Goal: Feedback & Contribution: Contribute content

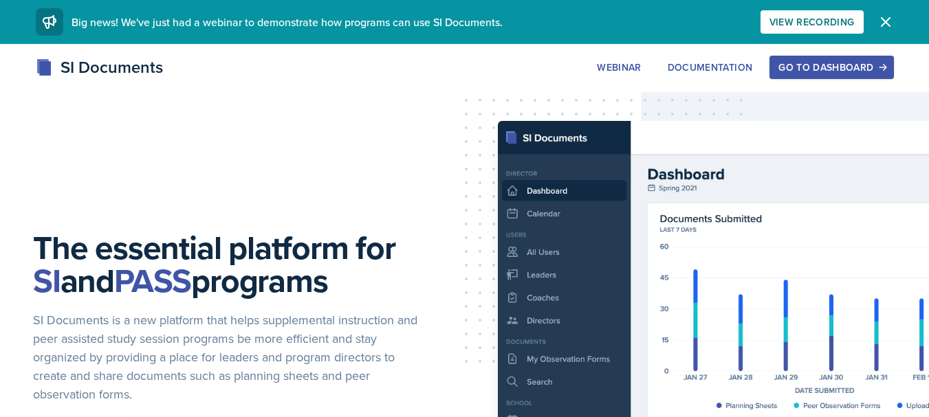
click at [832, 74] on button "Go to Dashboard" at bounding box center [831, 67] width 124 height 23
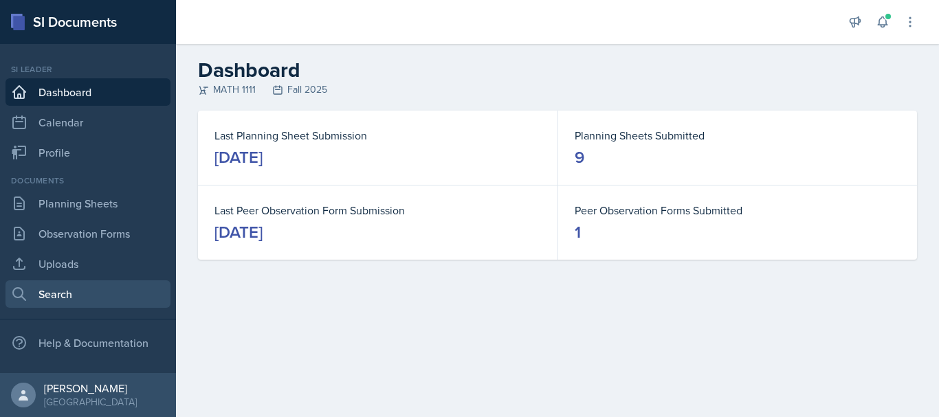
click at [85, 300] on link "Search" at bounding box center [87, 293] width 165 height 27
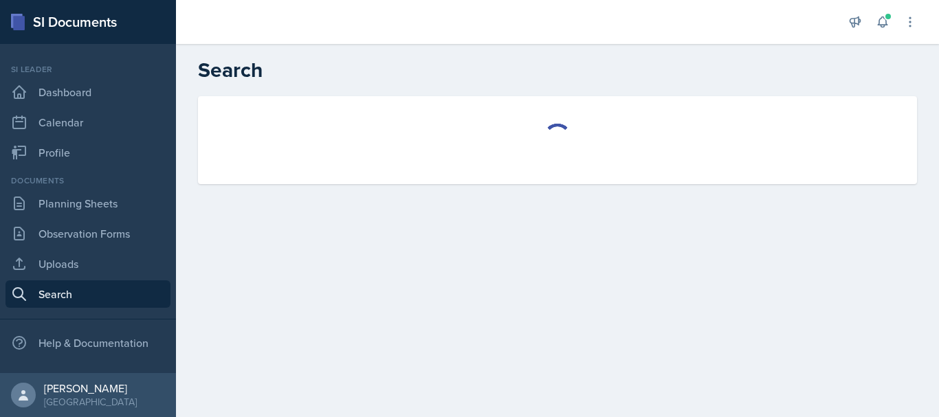
select select "all"
select select "1"
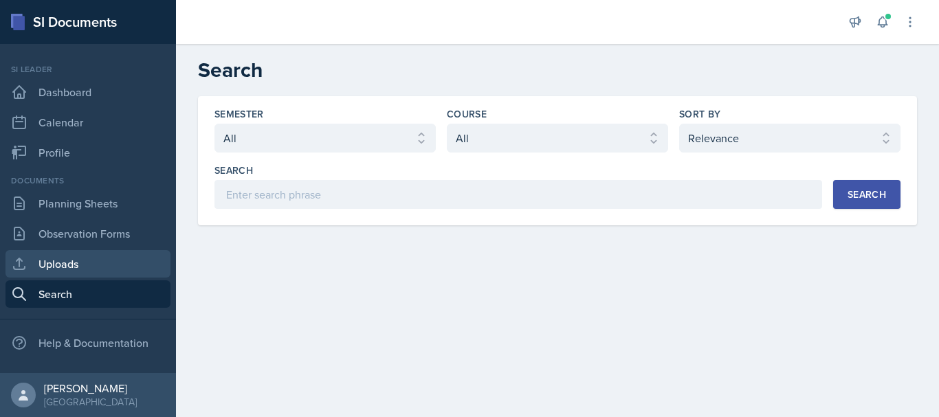
click at [61, 256] on link "Uploads" at bounding box center [87, 263] width 165 height 27
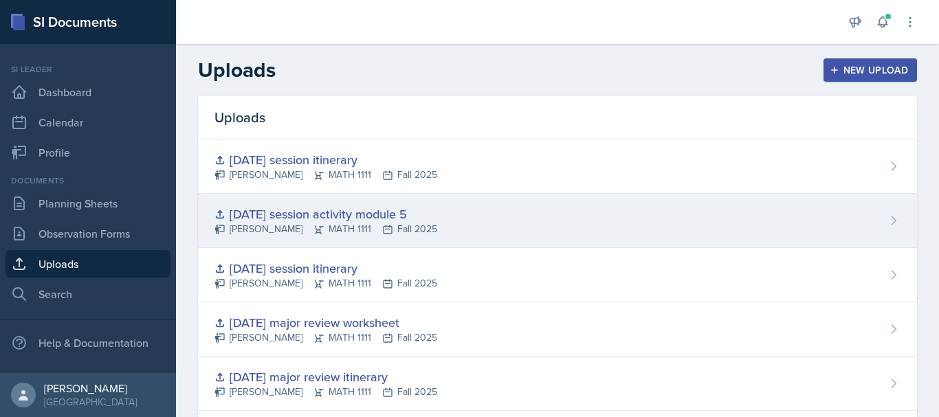
click at [465, 229] on div "[DATE] session activity module 5 [PERSON_NAME] MATH 1111 Fall 2025" at bounding box center [557, 221] width 719 height 54
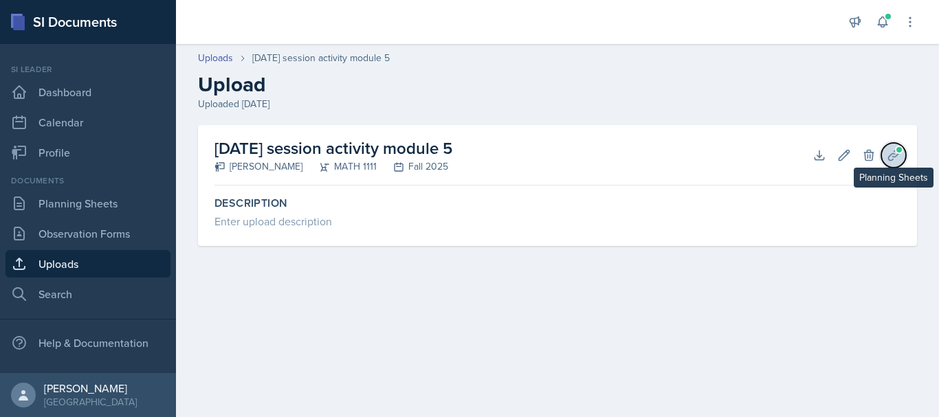
click at [899, 162] on icon at bounding box center [894, 155] width 14 height 14
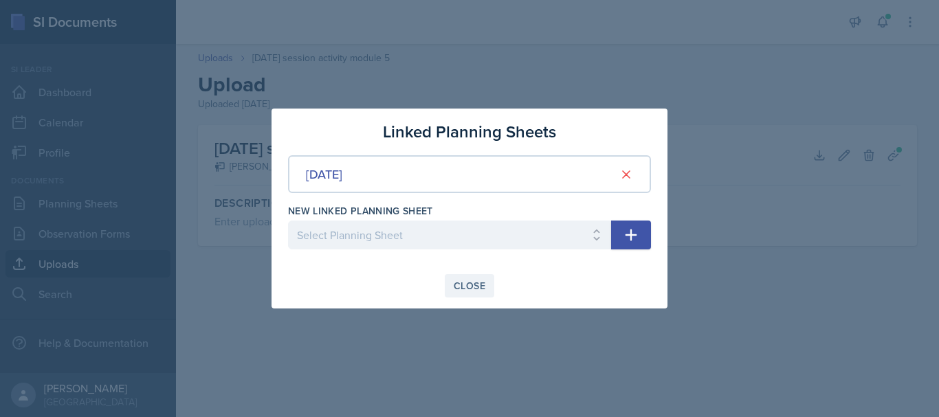
click at [463, 278] on button "Close" at bounding box center [469, 285] width 49 height 23
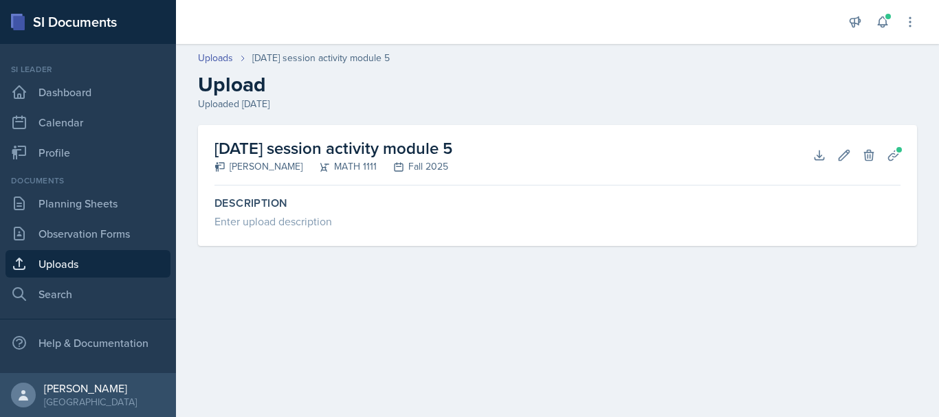
click at [254, 148] on h2 "[DATE] session activity module 5" at bounding box center [333, 148] width 238 height 25
click at [118, 254] on link "Uploads" at bounding box center [87, 263] width 165 height 27
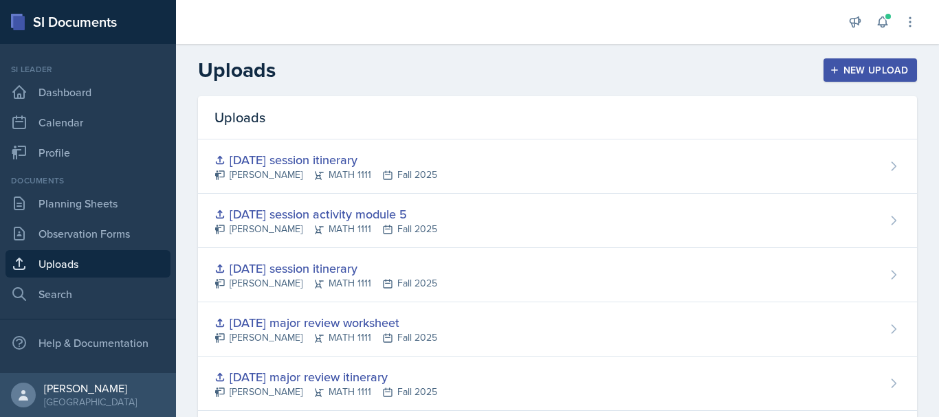
click at [870, 67] on div "New Upload" at bounding box center [870, 70] width 76 height 11
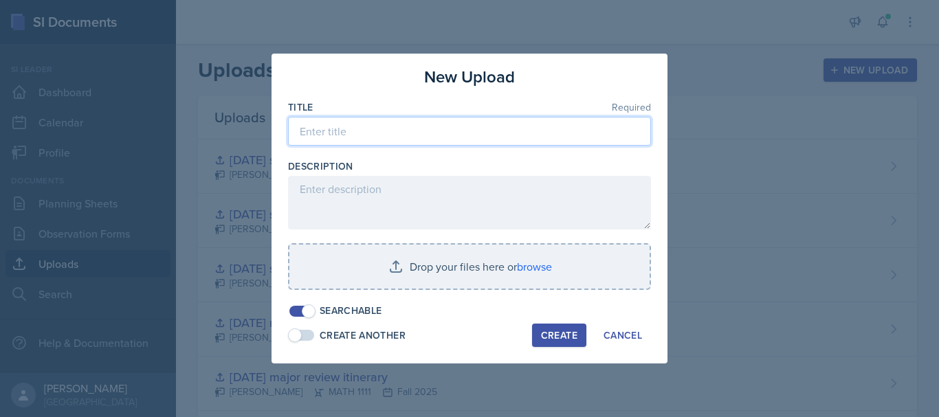
click at [330, 126] on input at bounding box center [469, 131] width 363 height 29
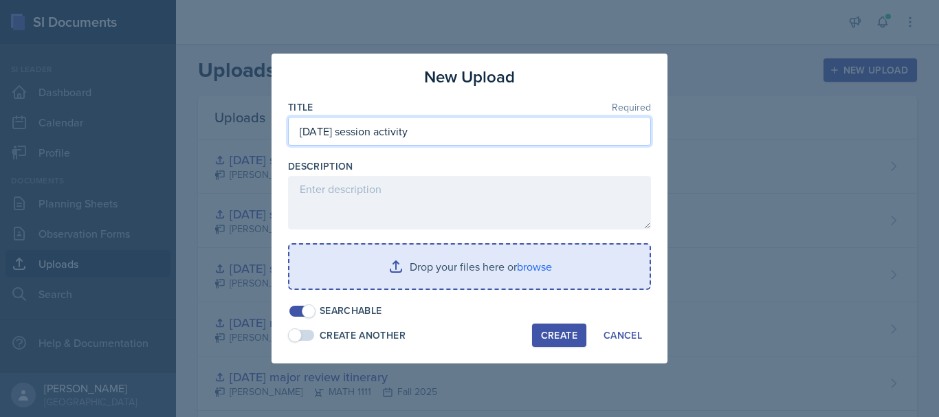
type input "[DATE] session activity"
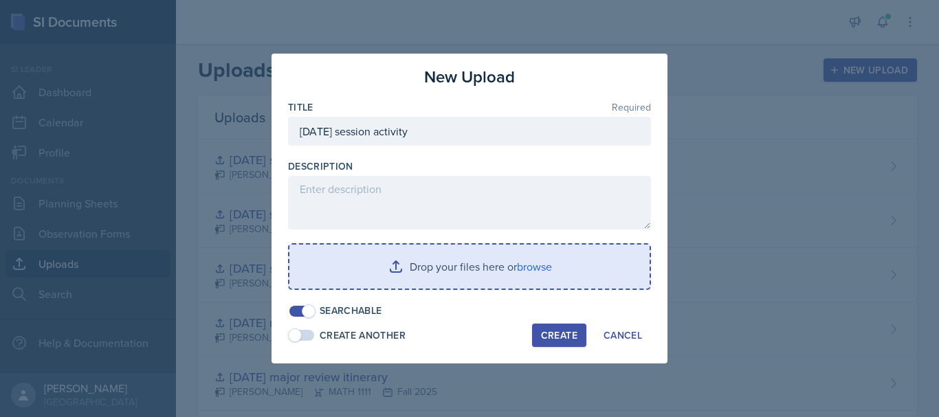
click at [395, 257] on input "file" at bounding box center [469, 267] width 360 height 44
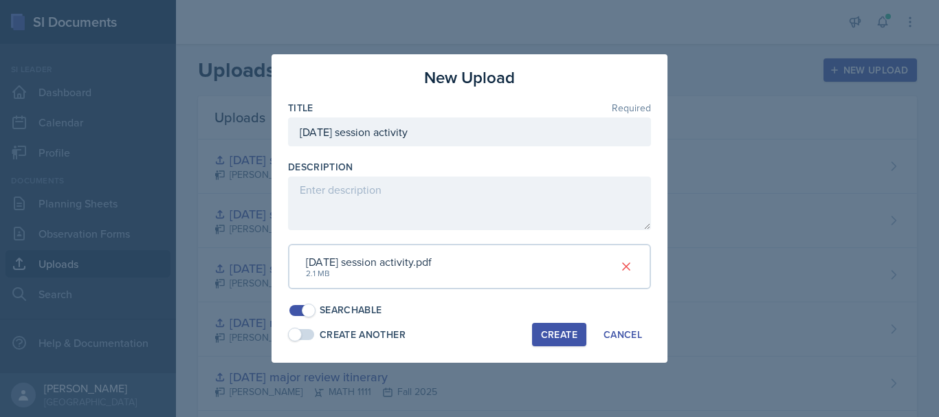
click at [564, 339] on div "Create" at bounding box center [559, 334] width 36 height 11
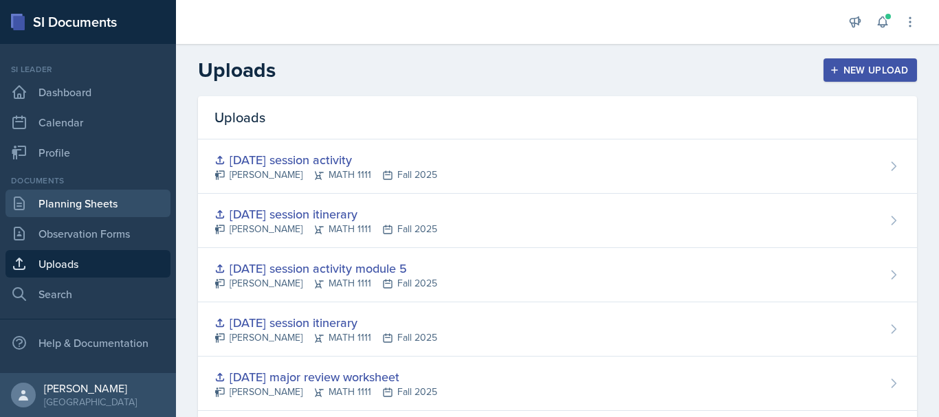
click at [123, 203] on link "Planning Sheets" at bounding box center [87, 203] width 165 height 27
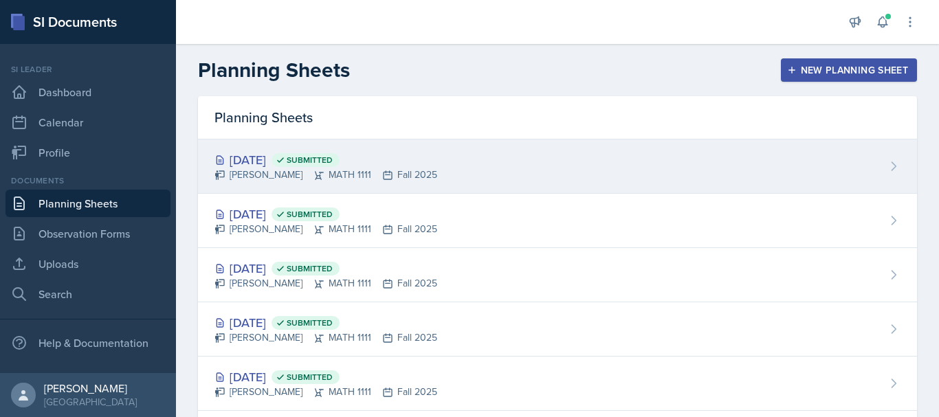
click at [285, 155] on icon at bounding box center [281, 160] width 10 height 10
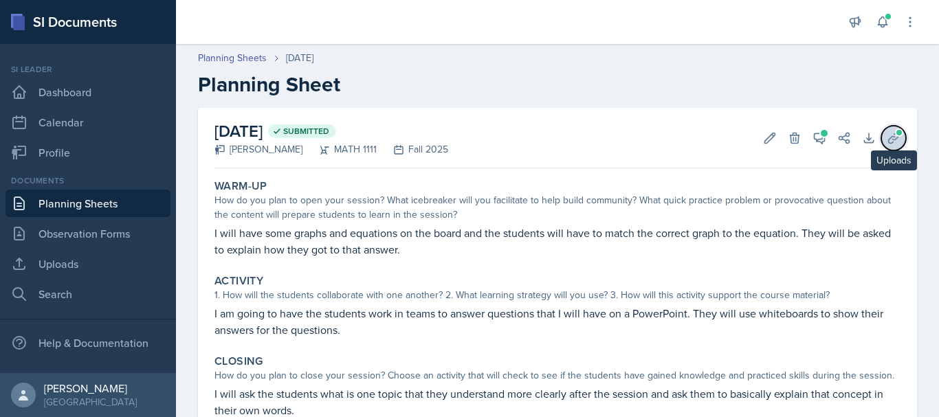
click at [887, 140] on icon at bounding box center [894, 138] width 14 height 14
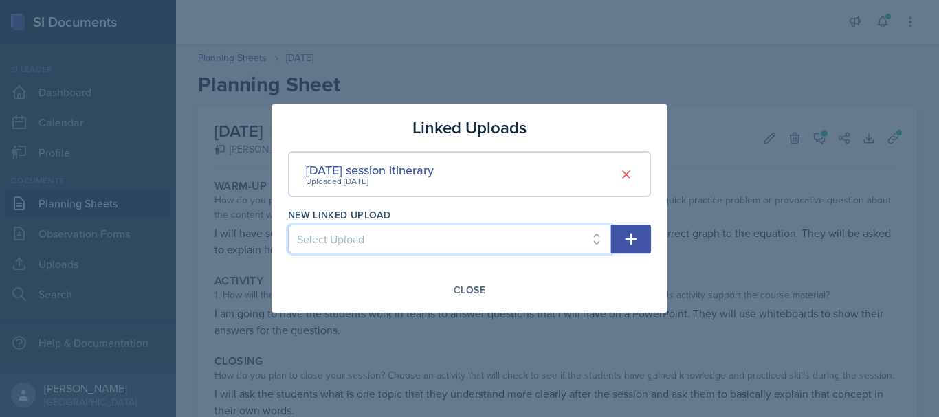
click at [458, 236] on select "Select Upload SI session [DATE] worksheet SI session [DATE] worksheet SI itiner…" at bounding box center [449, 239] width 323 height 29
select select "2bba1025-e323-431c-b84d-1f9761f983ec"
click at [288, 225] on select "Select Upload SI session [DATE] worksheet SI session [DATE] worksheet SI itiner…" at bounding box center [449, 239] width 323 height 29
click at [544, 236] on select "Select Upload SI session [DATE] worksheet SI session [DATE] worksheet SI itiner…" at bounding box center [449, 239] width 323 height 29
click at [288, 225] on select "Select Upload SI session [DATE] worksheet SI session [DATE] worksheet SI itiner…" at bounding box center [449, 239] width 323 height 29
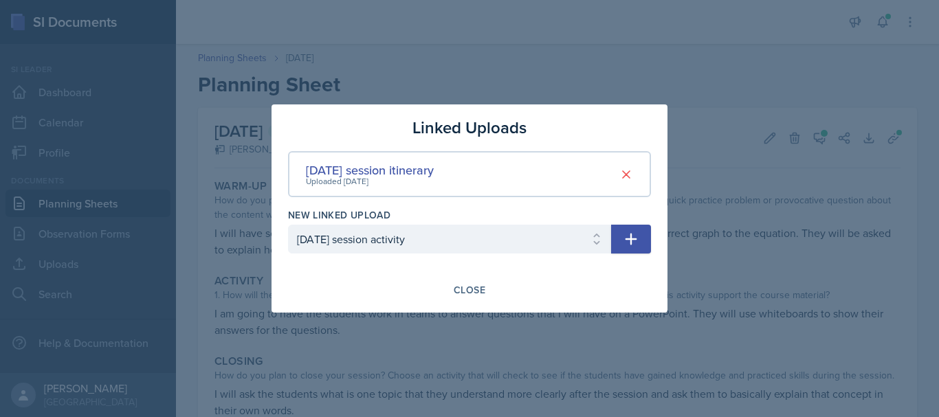
click at [634, 239] on icon "button" at bounding box center [632, 240] width 12 height 12
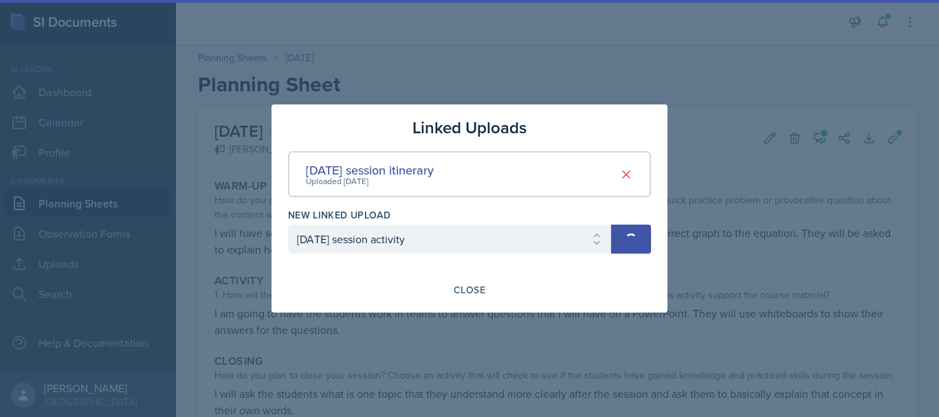
select select
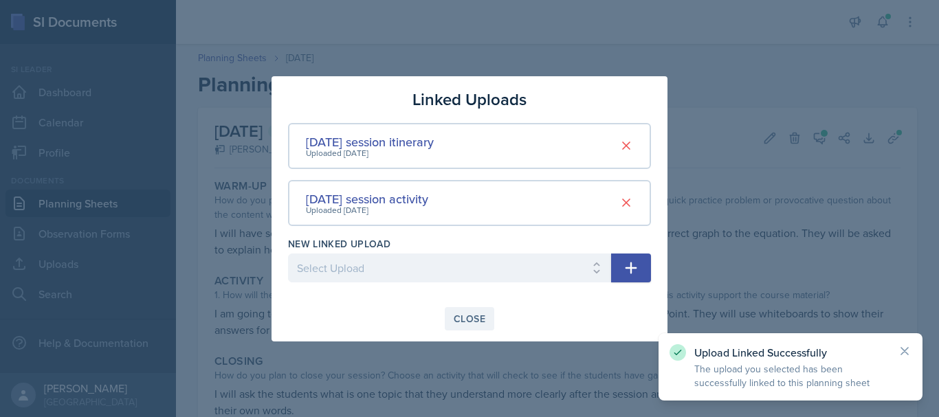
click at [460, 322] on div "Close" at bounding box center [470, 318] width 32 height 11
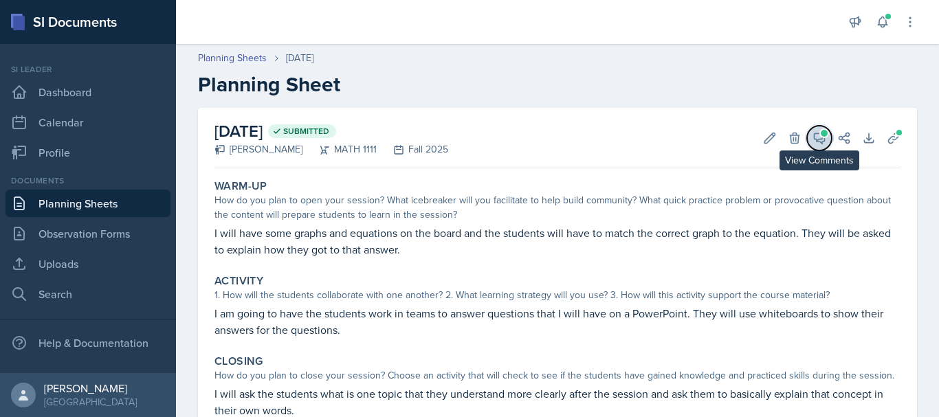
click at [813, 138] on icon at bounding box center [820, 138] width 14 height 14
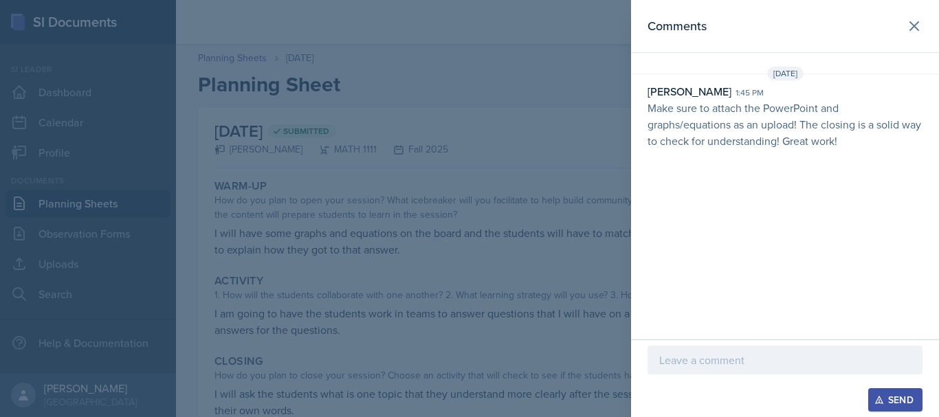
click at [806, 146] on p "Make sure to attach the PowerPoint and graphs/equations as an upload! The closi…" at bounding box center [785, 124] width 275 height 49
click at [706, 375] on div at bounding box center [785, 382] width 275 height 14
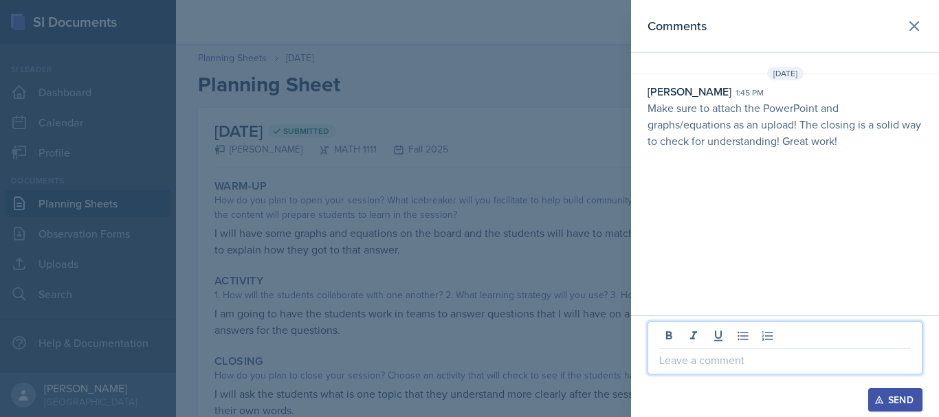
click at [709, 368] on p at bounding box center [785, 360] width 252 height 16
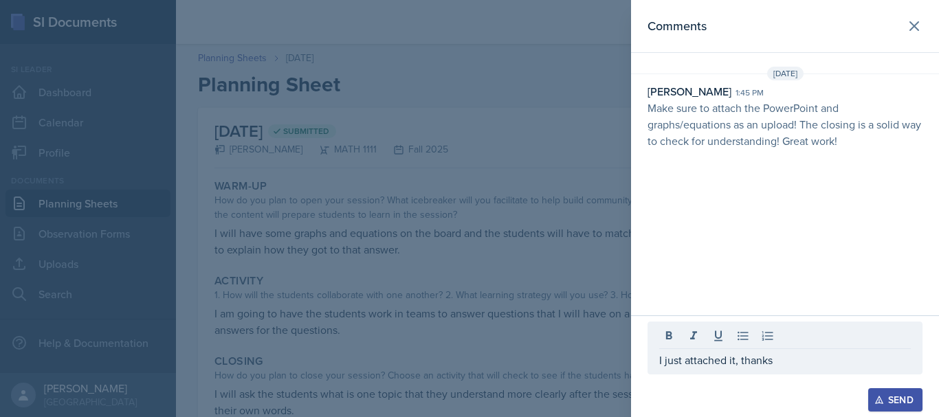
click at [900, 403] on div "Send" at bounding box center [895, 400] width 36 height 11
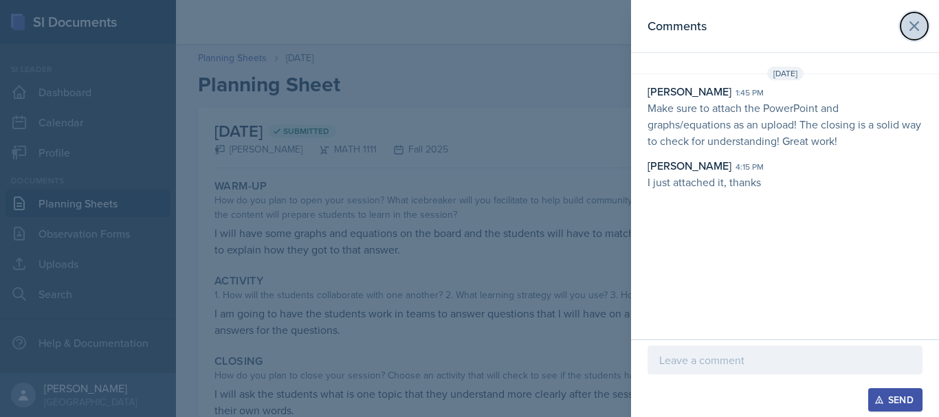
click at [907, 32] on icon at bounding box center [914, 26] width 16 height 16
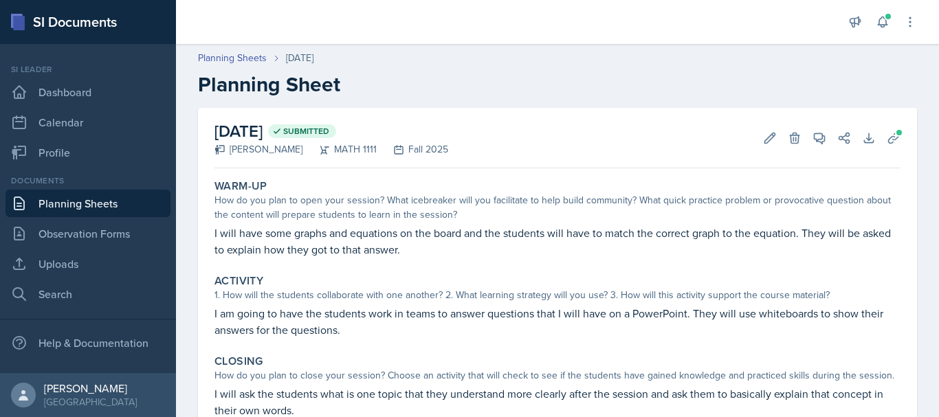
click at [131, 204] on link "Planning Sheets" at bounding box center [87, 203] width 165 height 27
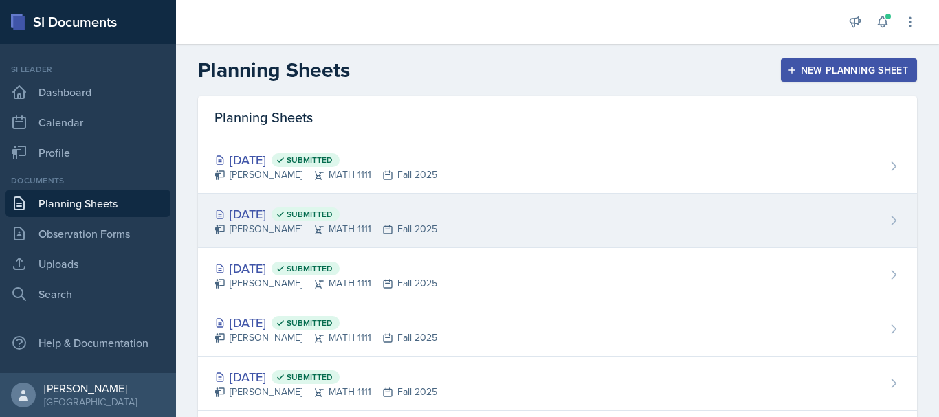
click at [634, 210] on div "[DATE] Submitted [PERSON_NAME] MATH 1111 Fall 2025" at bounding box center [557, 221] width 719 height 54
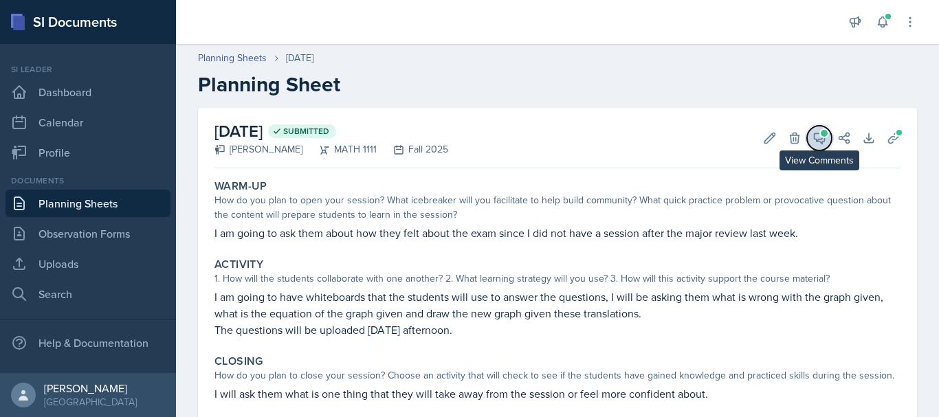
click at [821, 133] on span at bounding box center [824, 133] width 7 height 7
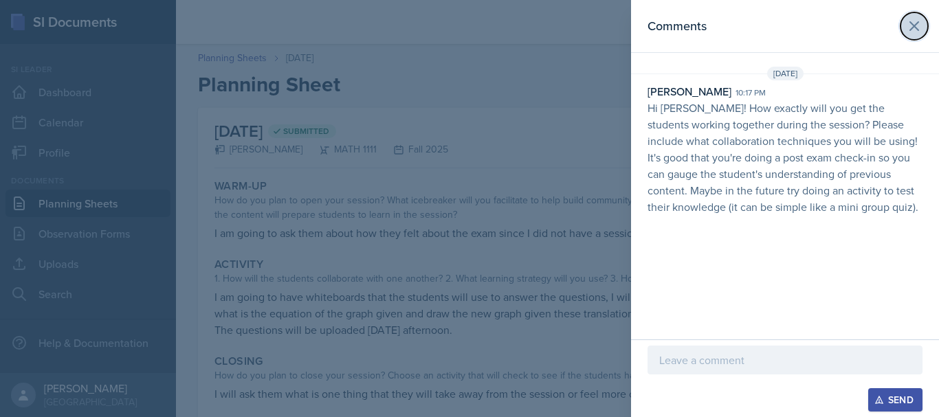
click at [916, 28] on icon at bounding box center [914, 26] width 8 height 8
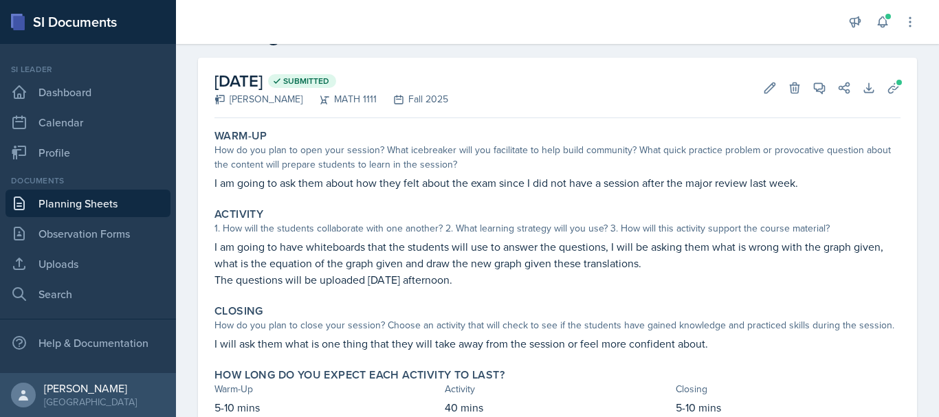
scroll to position [41, 0]
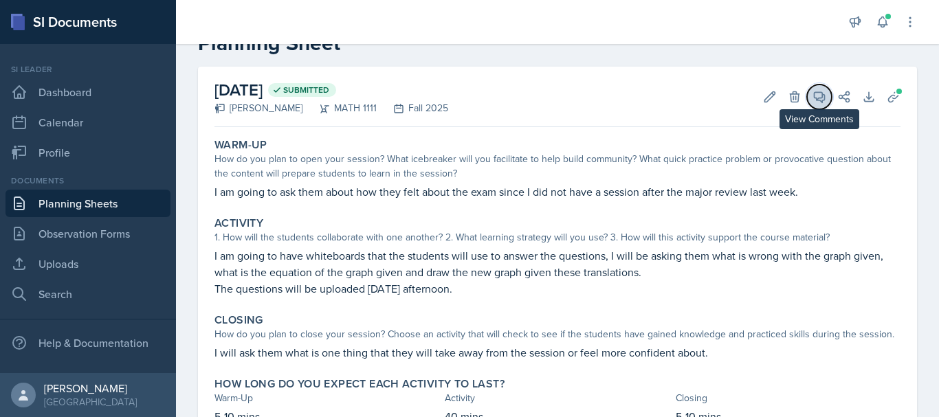
click at [813, 99] on icon at bounding box center [820, 97] width 14 height 14
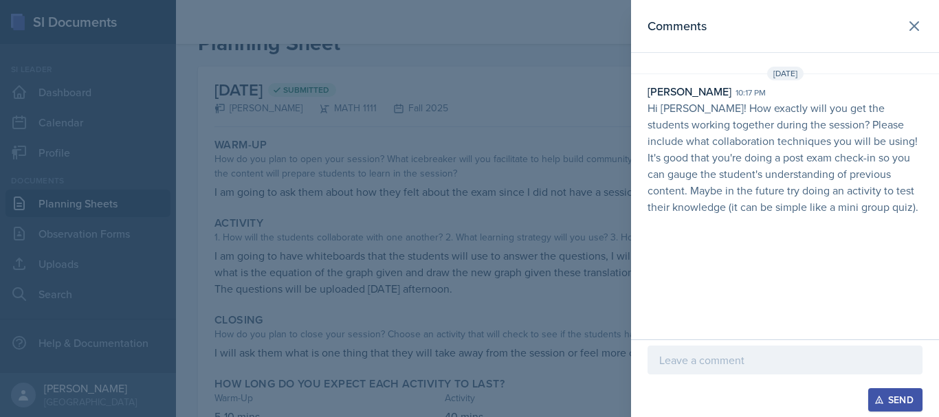
click at [691, 350] on div at bounding box center [785, 360] width 275 height 29
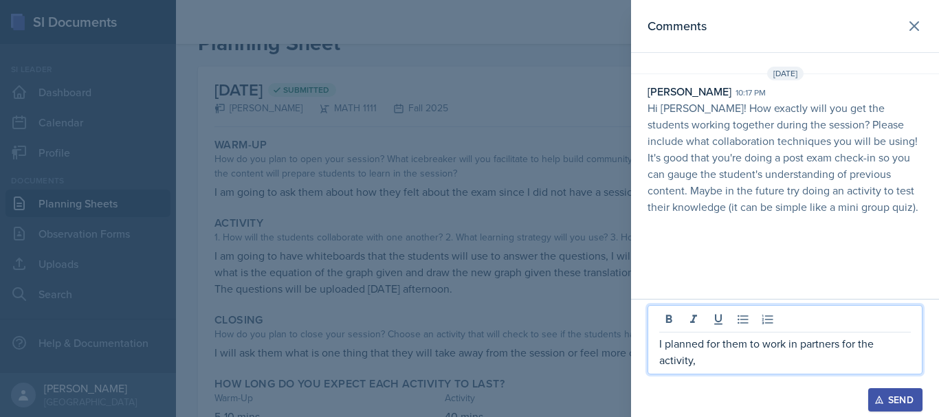
drag, startPoint x: 699, startPoint y: 360, endPoint x: 665, endPoint y: 349, distance: 35.4
click at [665, 349] on p "I planned for them to work in partners for the activity," at bounding box center [785, 351] width 252 height 33
drag, startPoint x: 780, startPoint y: 356, endPoint x: 659, endPoint y: 345, distance: 121.5
click at [659, 345] on p "I thought I wrote it down but my plan was to have them work in partners, I" at bounding box center [785, 351] width 252 height 33
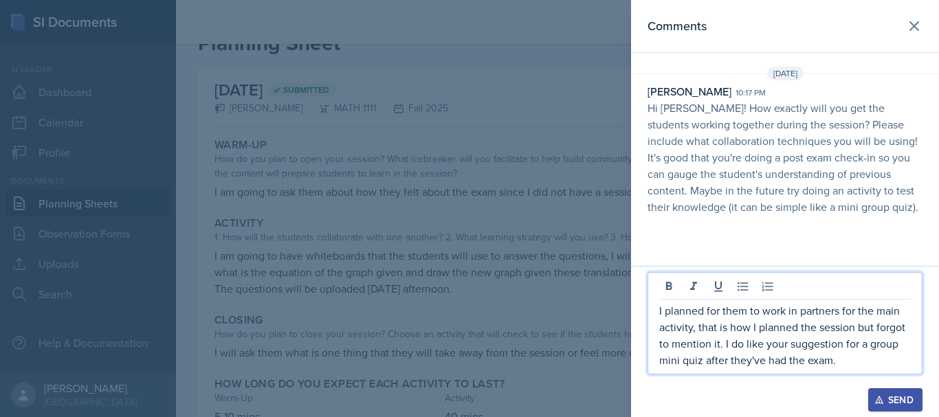
click at [703, 310] on p "I planned for them to work in partners for the main activity, that is how I pla…" at bounding box center [785, 335] width 252 height 66
click at [718, 311] on p "I planned for them to work in partners for the main activity, that is how I pla…" at bounding box center [785, 335] width 252 height 66
click at [857, 331] on p "I wanted them to work in partners for the main activity, that is how I planned …" at bounding box center [785, 335] width 252 height 66
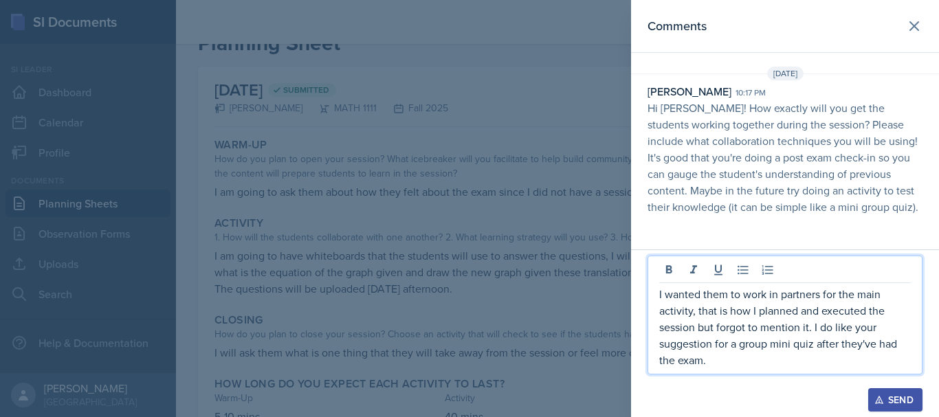
click at [814, 329] on p "I wanted them to work in partners for the main activity, that is how I planned …" at bounding box center [785, 327] width 252 height 82
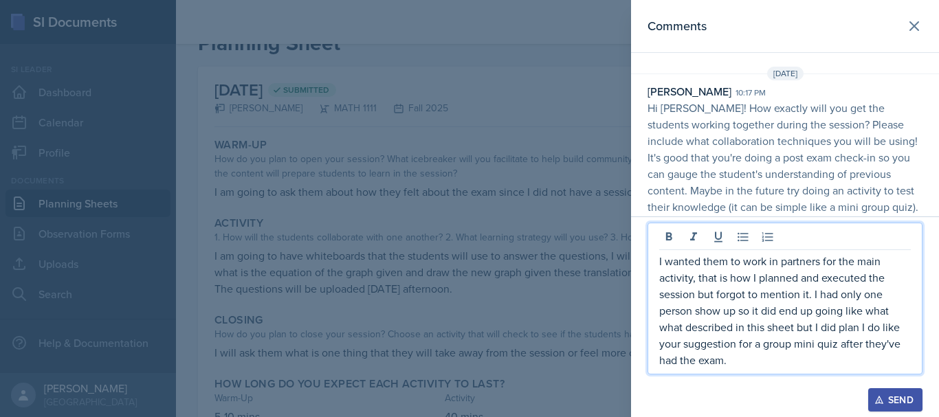
scroll to position [21, 0]
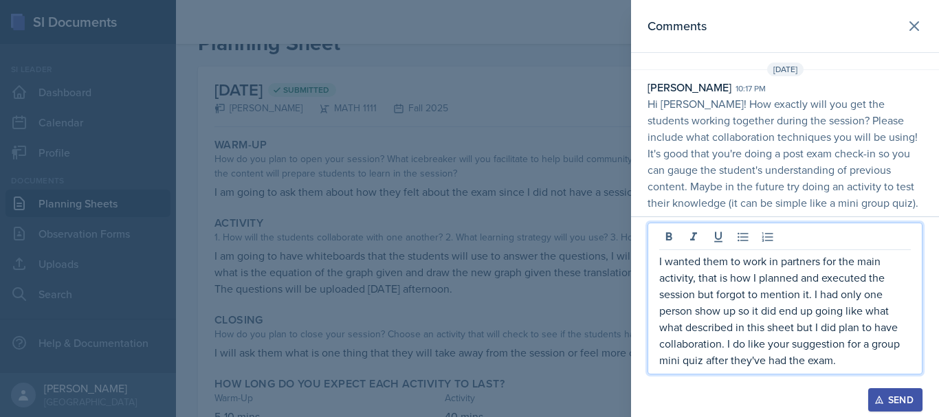
click at [844, 365] on p "I wanted them to work in partners for the main activity, that is how I planned …" at bounding box center [785, 310] width 252 height 115
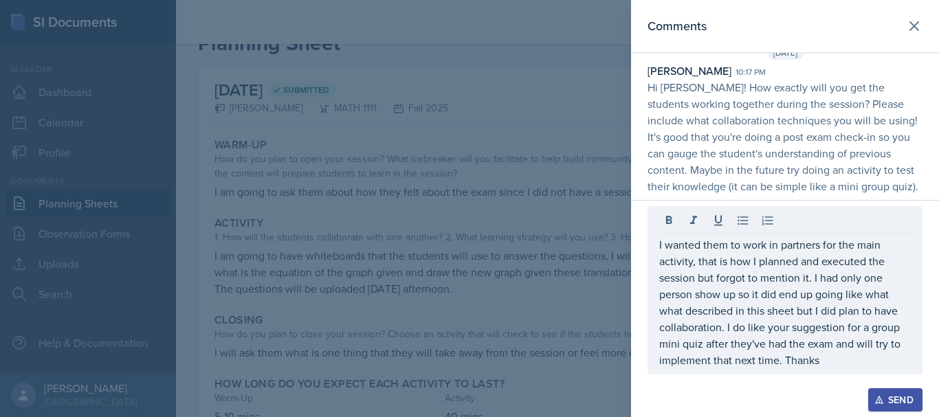
click at [907, 395] on div "Send" at bounding box center [895, 400] width 36 height 11
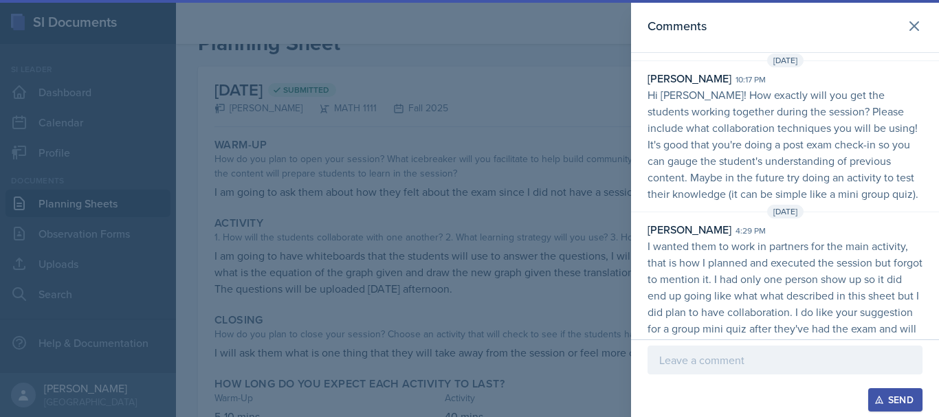
scroll to position [49, 0]
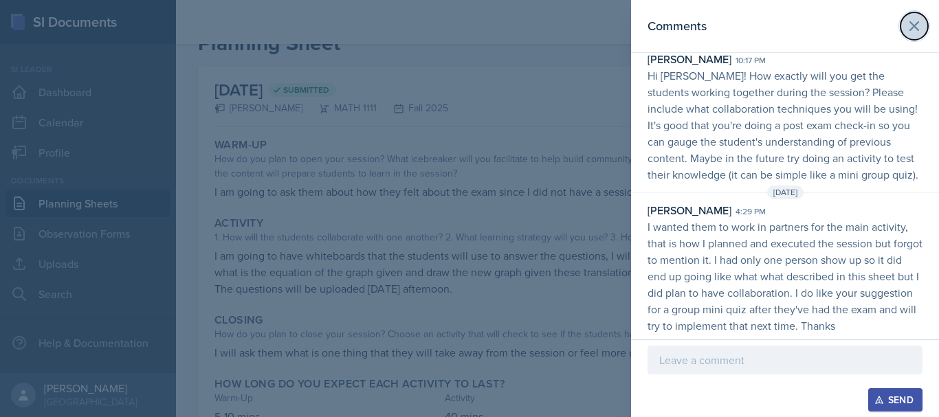
click at [906, 30] on icon at bounding box center [914, 26] width 16 height 16
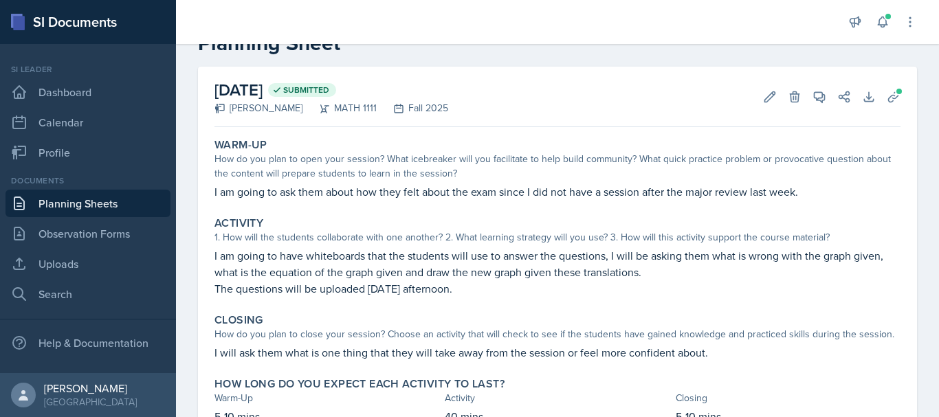
click at [89, 201] on link "Planning Sheets" at bounding box center [87, 203] width 165 height 27
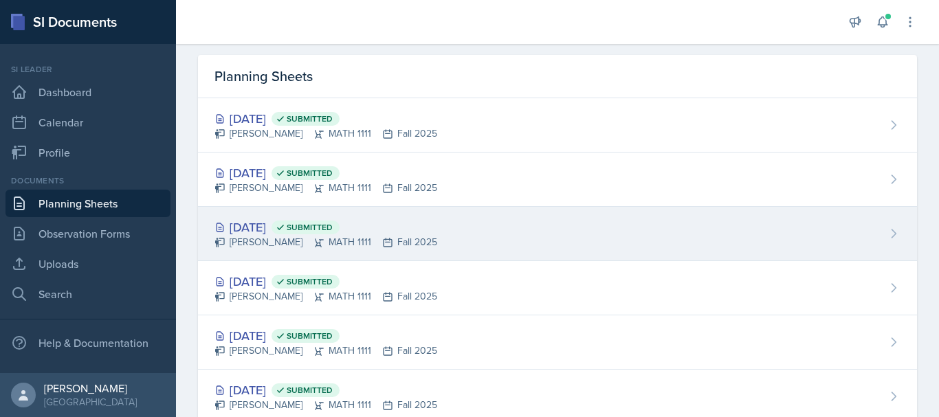
click at [321, 241] on div "[PERSON_NAME] MATH 1111 Fall 2025" at bounding box center [325, 242] width 223 height 14
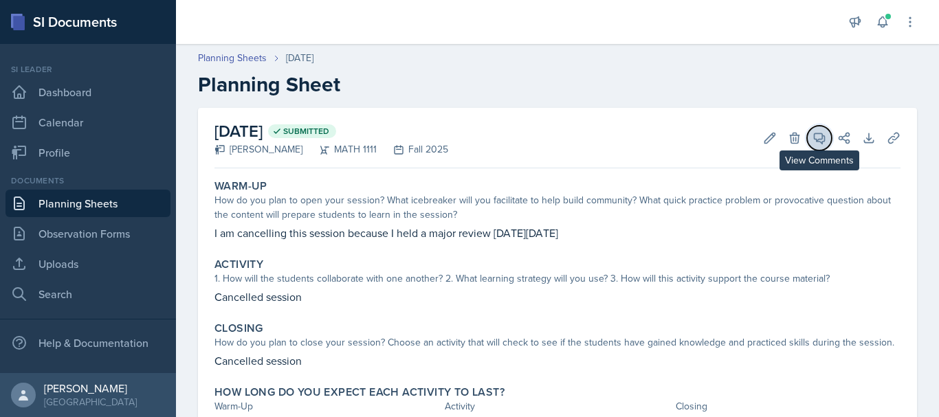
click at [821, 135] on span at bounding box center [824, 133] width 7 height 7
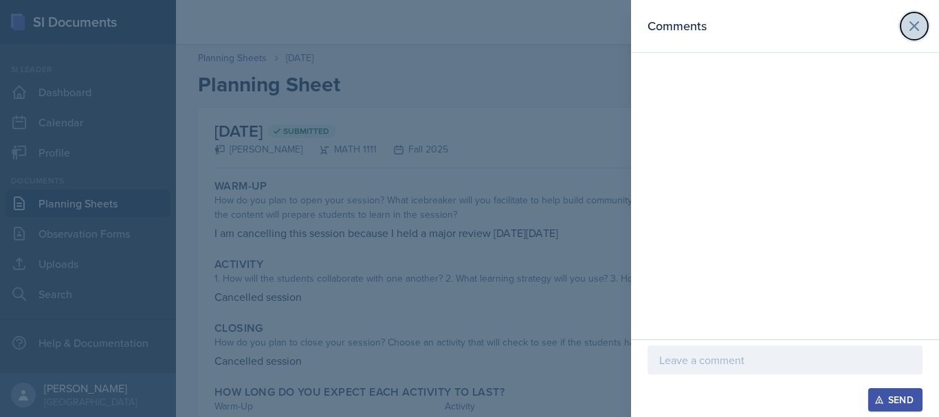
click at [912, 25] on icon at bounding box center [914, 26] width 16 height 16
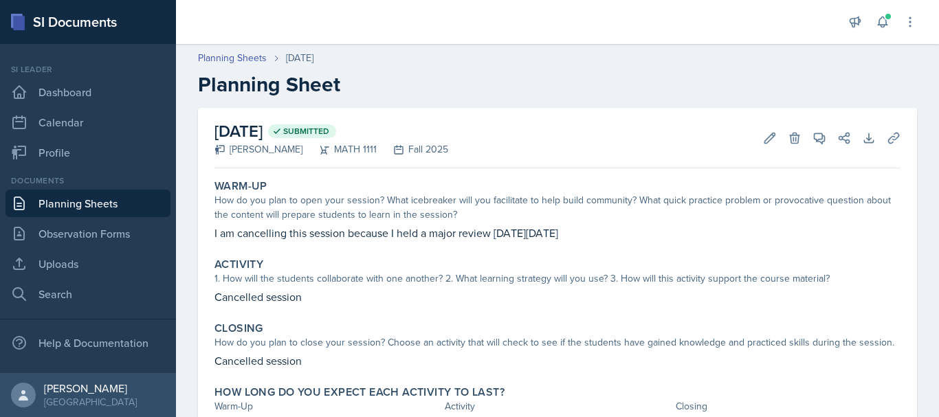
click at [116, 211] on link "Planning Sheets" at bounding box center [87, 203] width 165 height 27
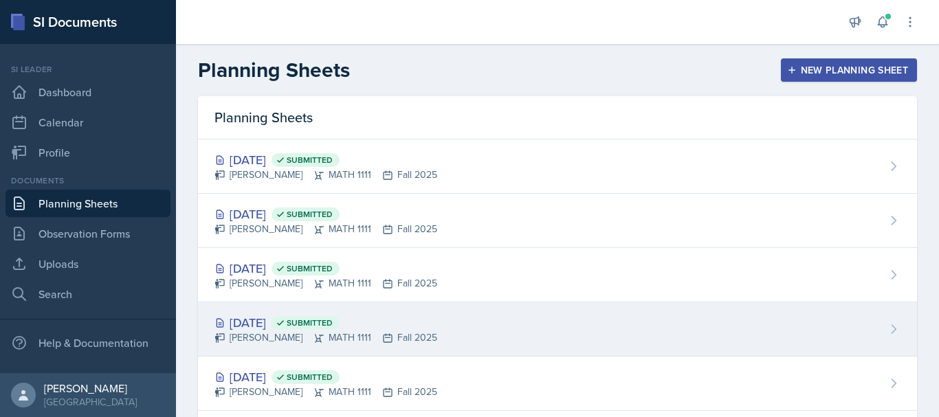
click at [292, 342] on div "[PERSON_NAME] MATH 1111 Fall 2025" at bounding box center [325, 338] width 223 height 14
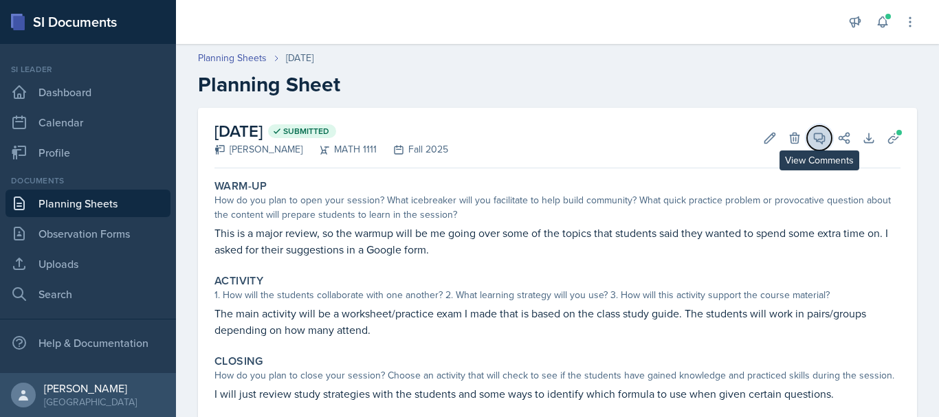
click at [813, 144] on icon at bounding box center [820, 138] width 14 height 14
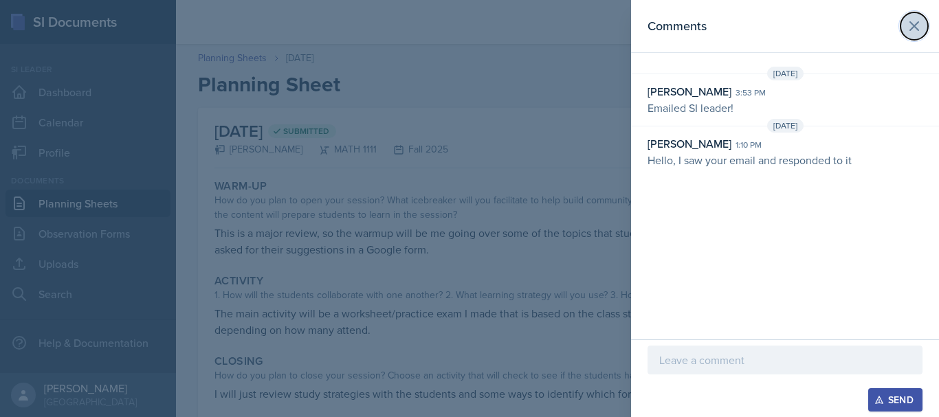
click at [918, 24] on icon at bounding box center [914, 26] width 16 height 16
